Goal: Ask a question

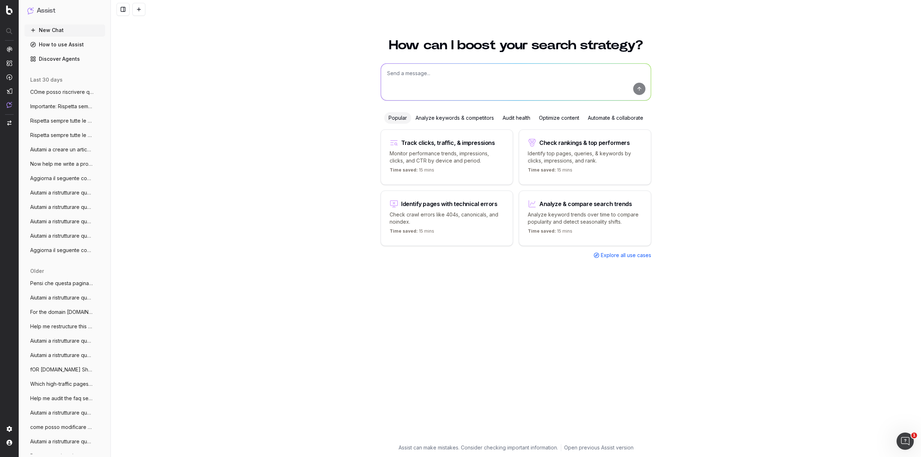
click at [435, 74] on textarea at bounding box center [516, 82] width 270 height 37
paste textarea "Sei un SEO e copywriter con 30 anni di esperienza, devi aiutarmi a fare un benc…"
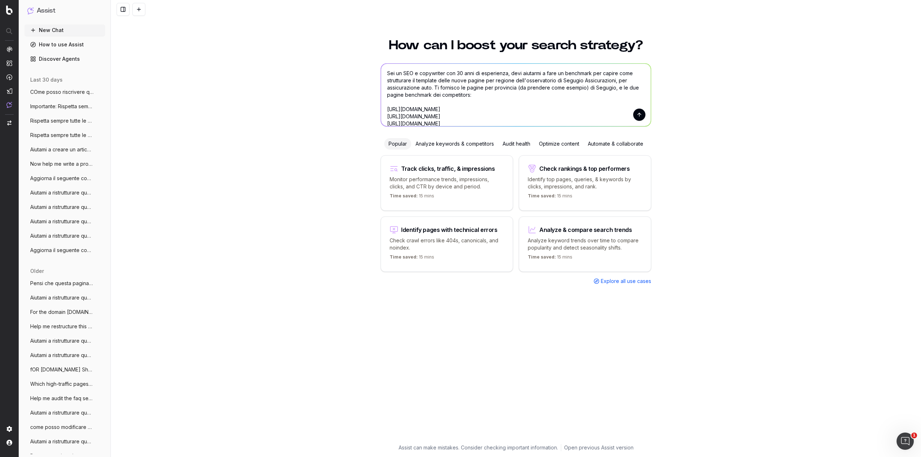
scroll to position [22, 0]
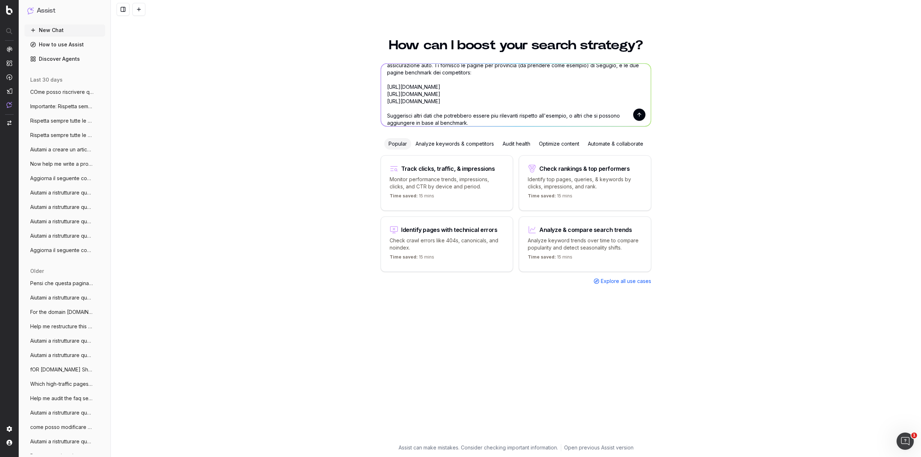
type textarea "Sei un SEO e copywriter con 30 anni di esperienza, devi aiutarmi a fare un benc…"
click at [641, 115] on button "submit" at bounding box center [639, 115] width 12 height 12
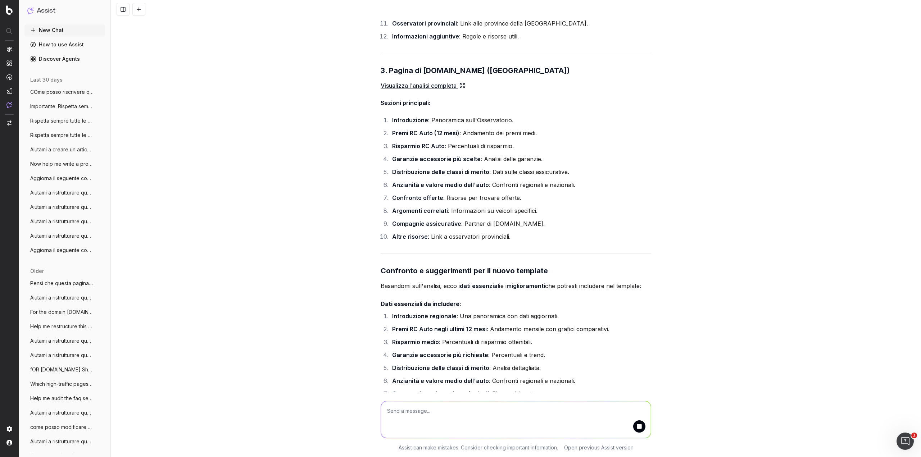
scroll to position [583, 0]
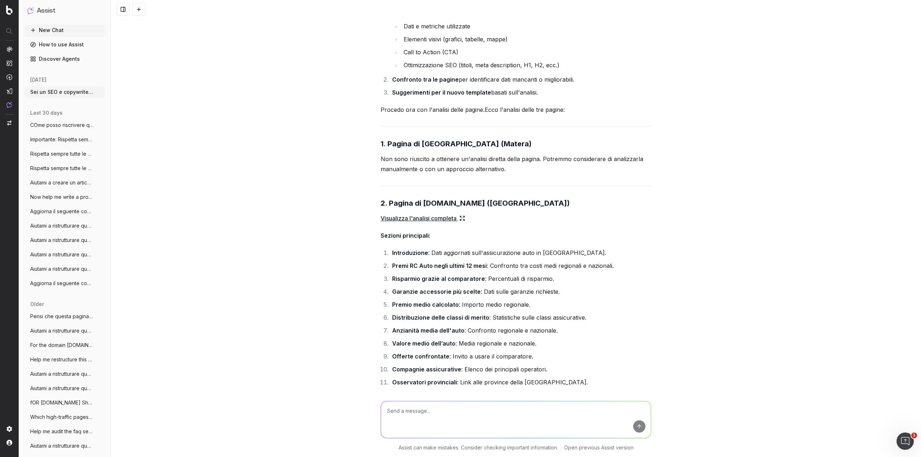
scroll to position [331, 0]
